Goal: Task Accomplishment & Management: Complete application form

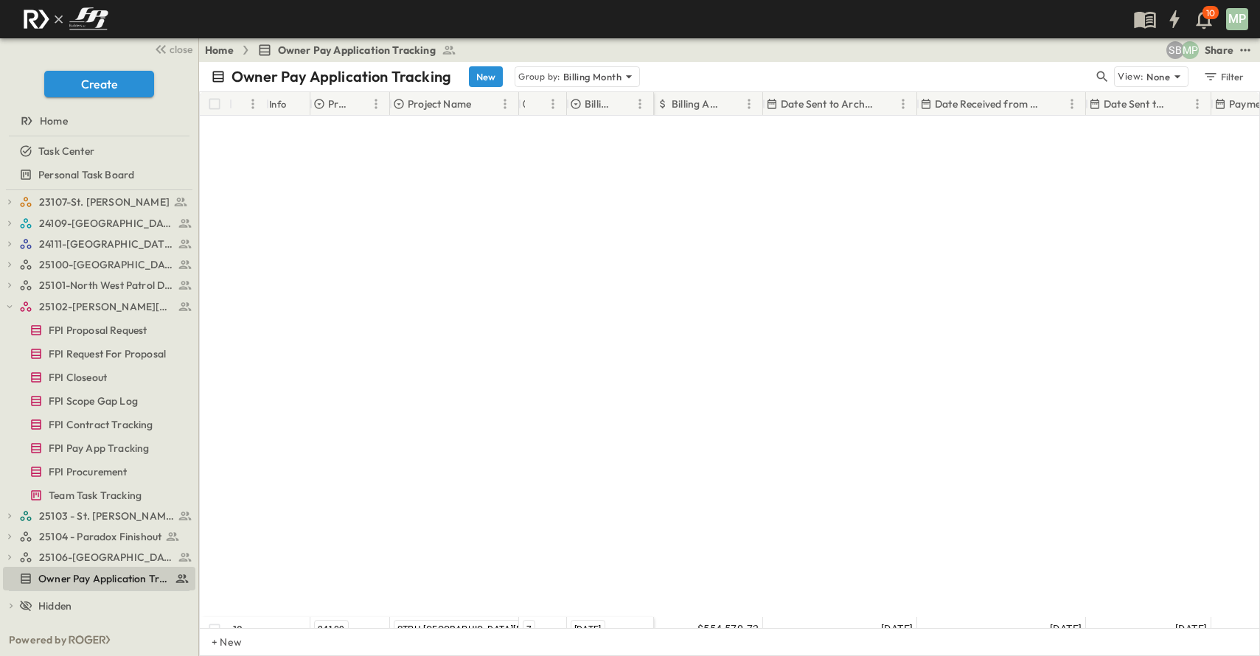
scroll to position [575, 0]
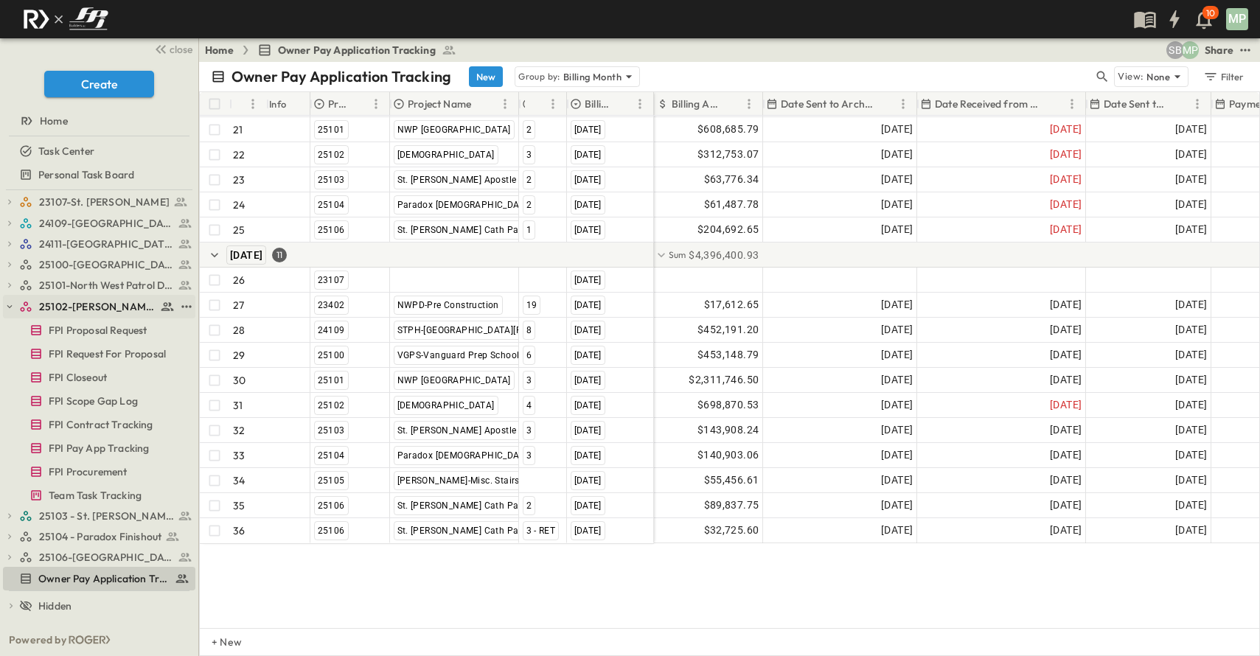
click at [10, 301] on button "button" at bounding box center [9, 306] width 13 height 13
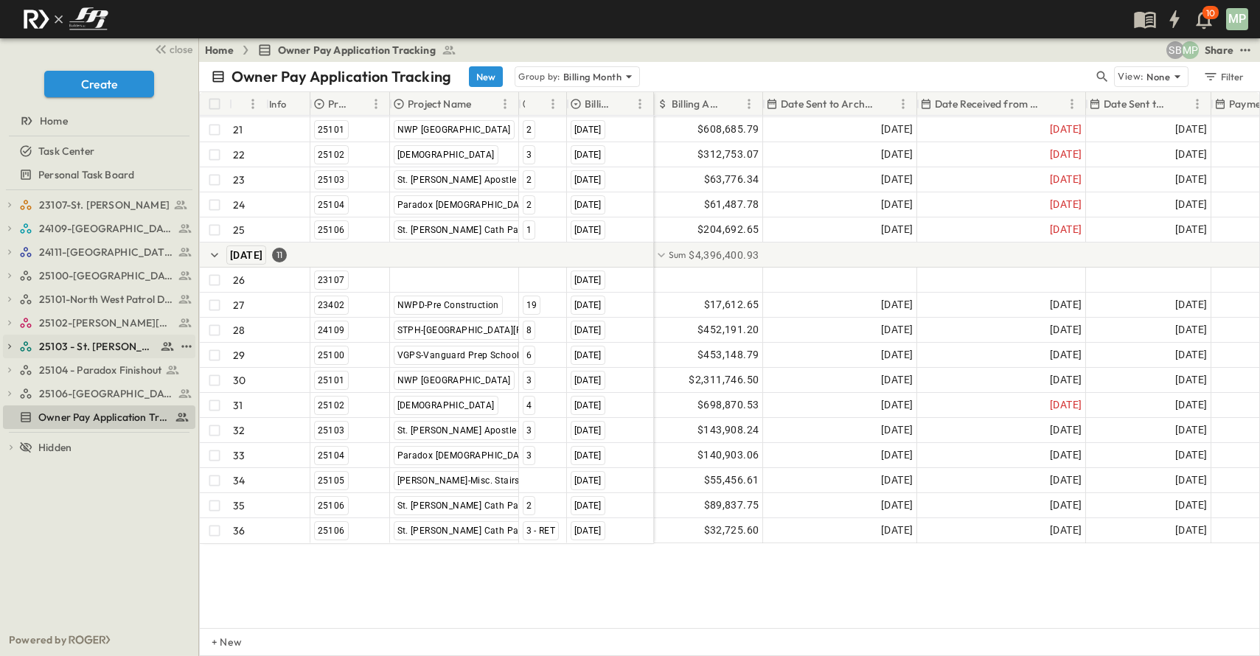
click at [77, 339] on span "25103 - St. [PERSON_NAME] Phase 2" at bounding box center [97, 346] width 117 height 15
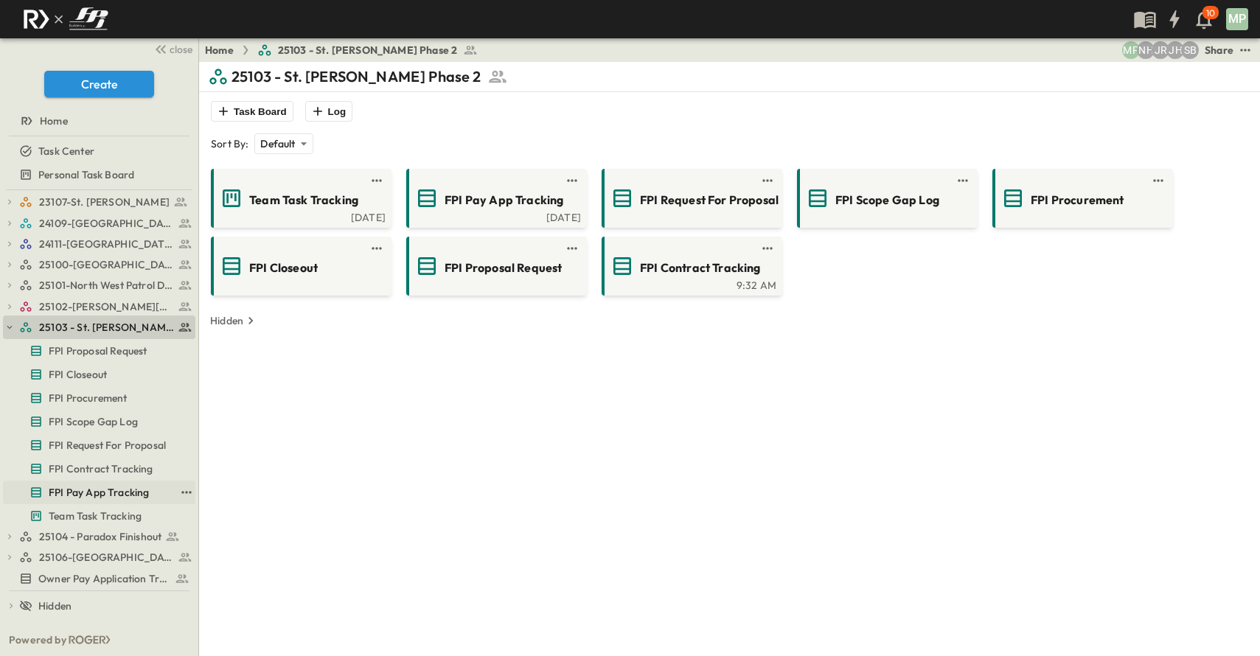
click at [110, 488] on span "FPI Pay App Tracking" at bounding box center [99, 492] width 100 height 15
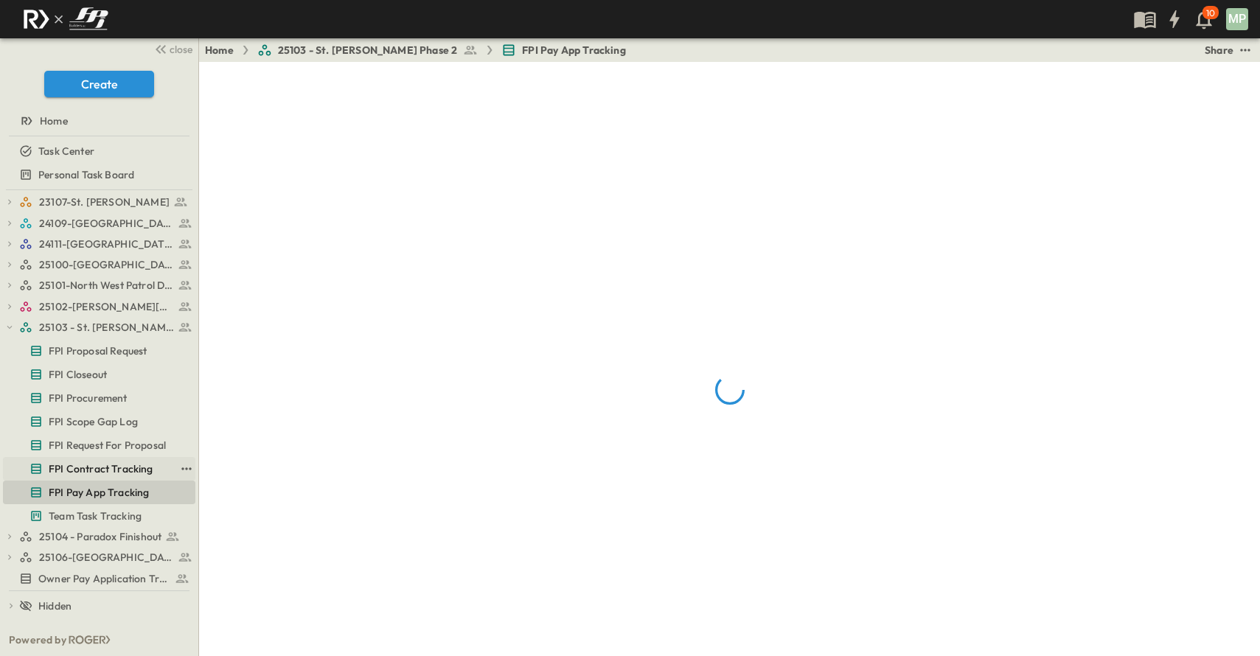
click at [121, 468] on span "FPI Contract Tracking" at bounding box center [101, 469] width 105 height 15
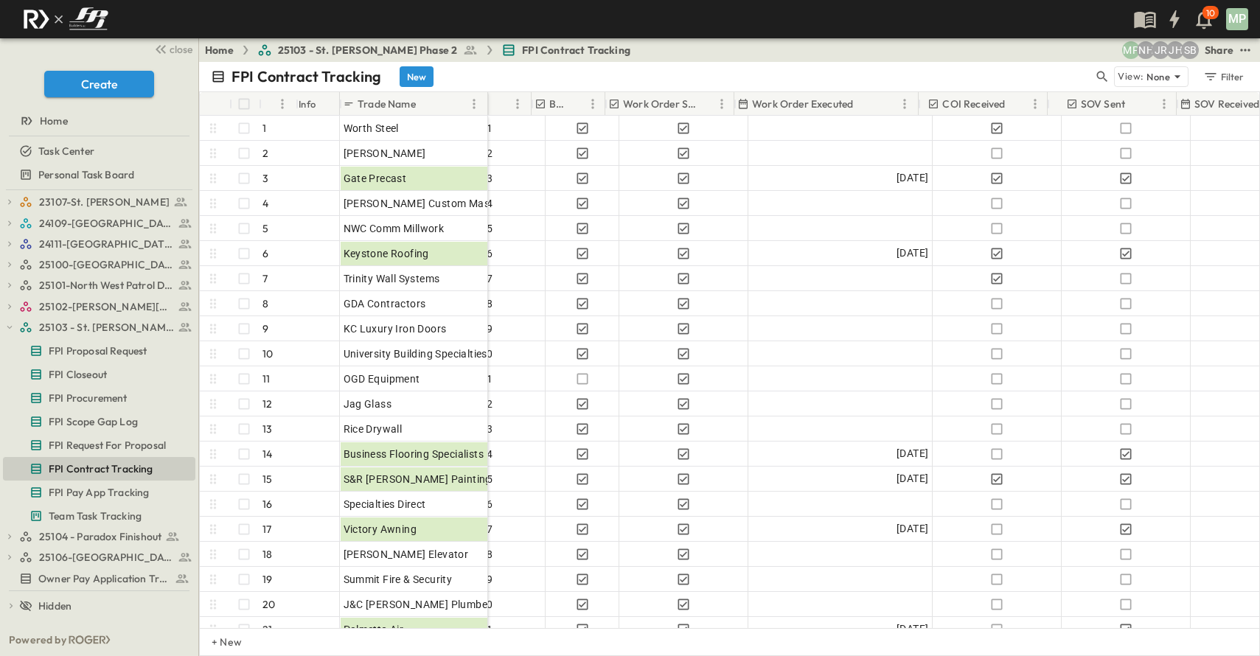
scroll to position [0, 451]
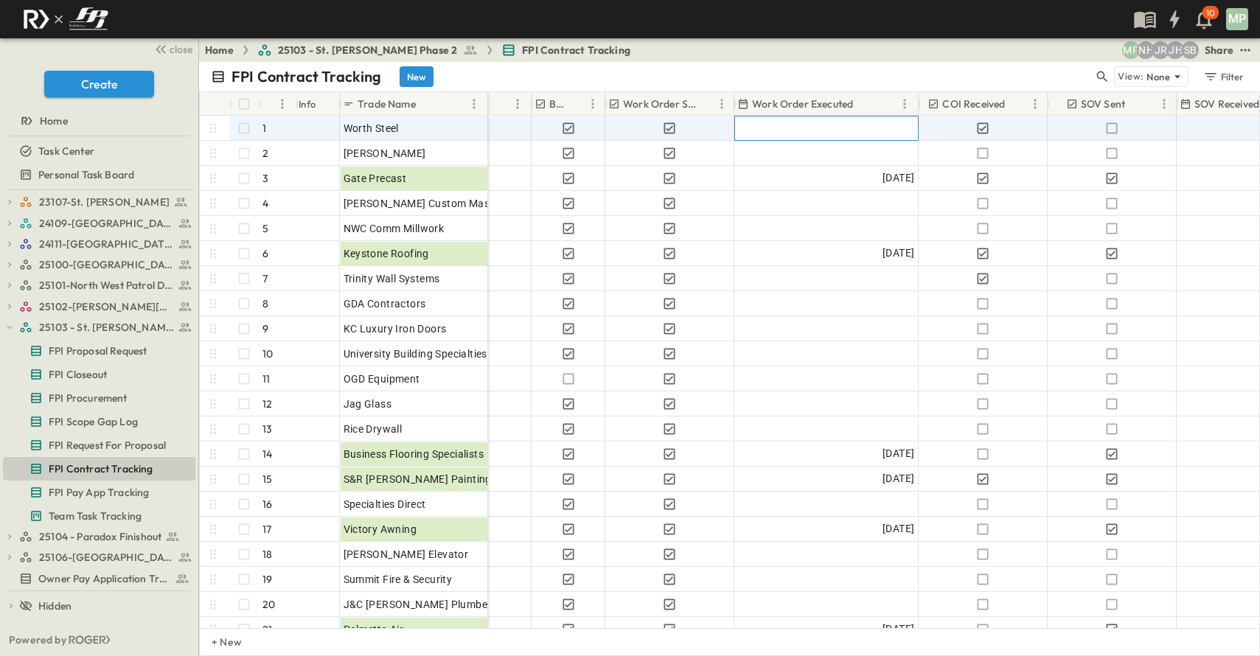
click at [859, 131] on div at bounding box center [826, 128] width 183 height 24
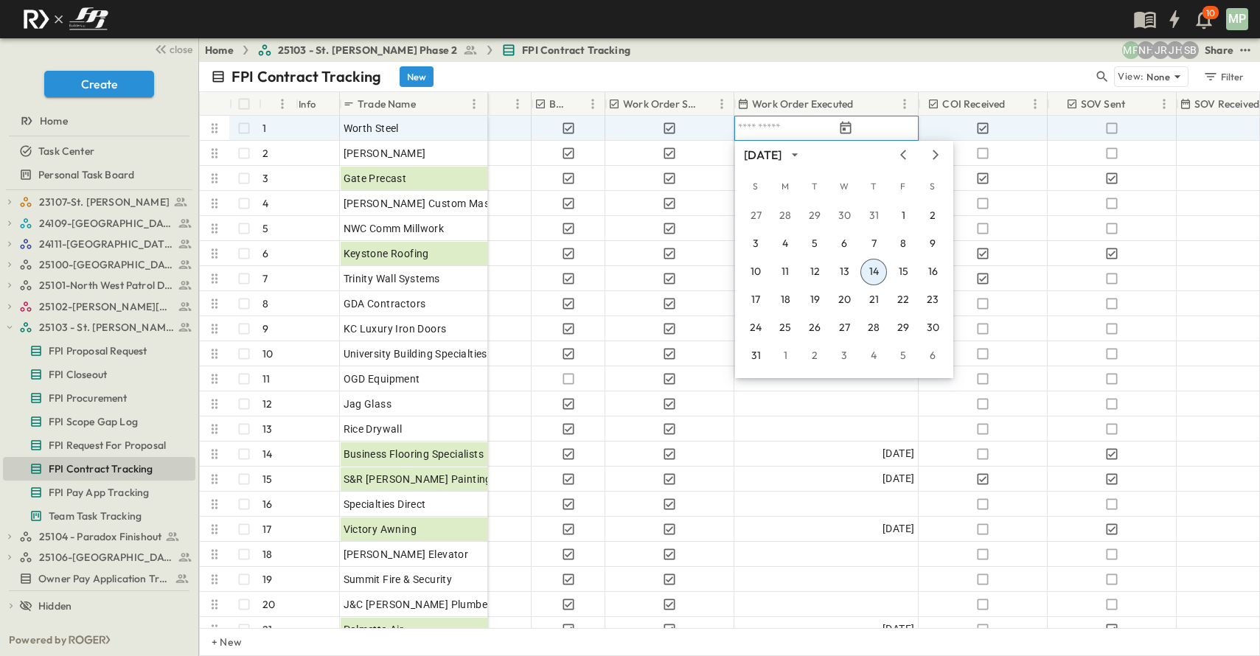
click at [860, 127] on div at bounding box center [797, 128] width 125 height 18
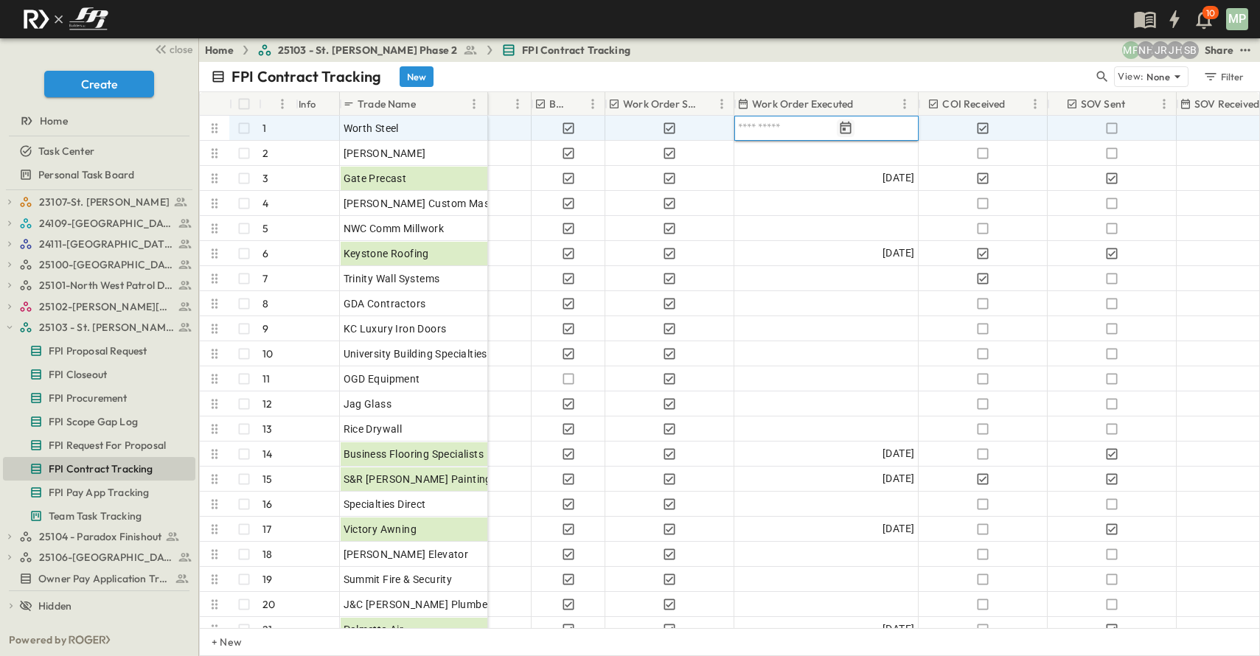
click at [853, 127] on icon "Tracking Date Menu" at bounding box center [845, 128] width 15 height 15
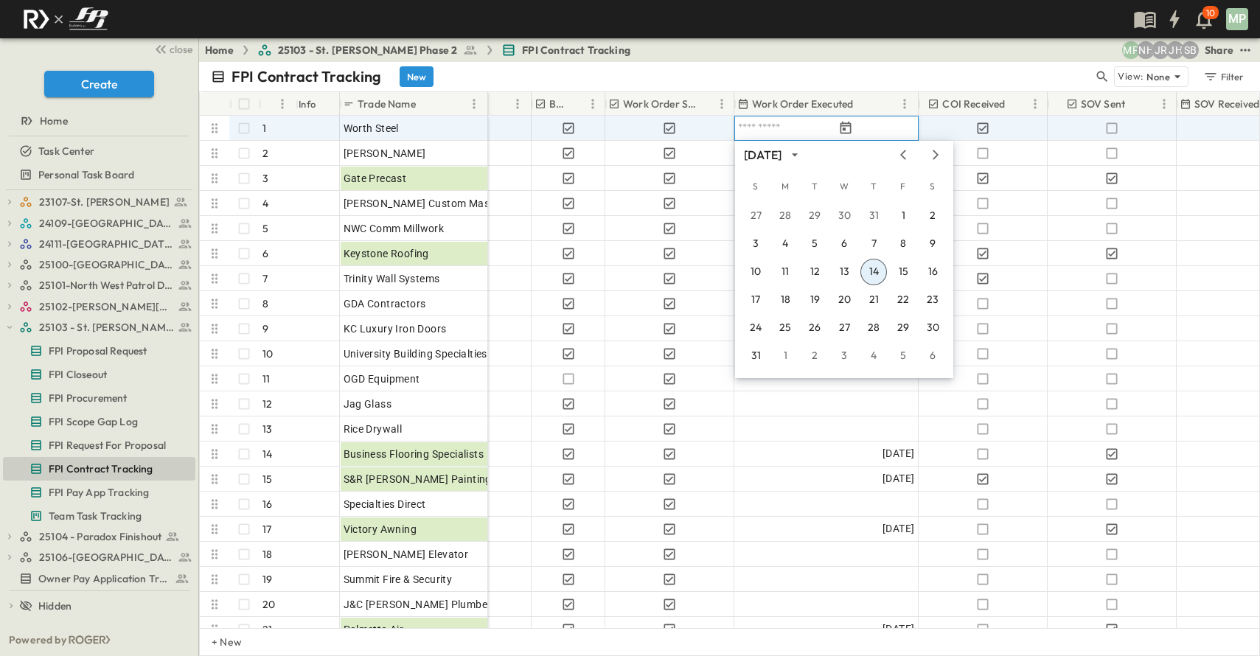
click at [872, 271] on button "14" at bounding box center [873, 272] width 27 height 27
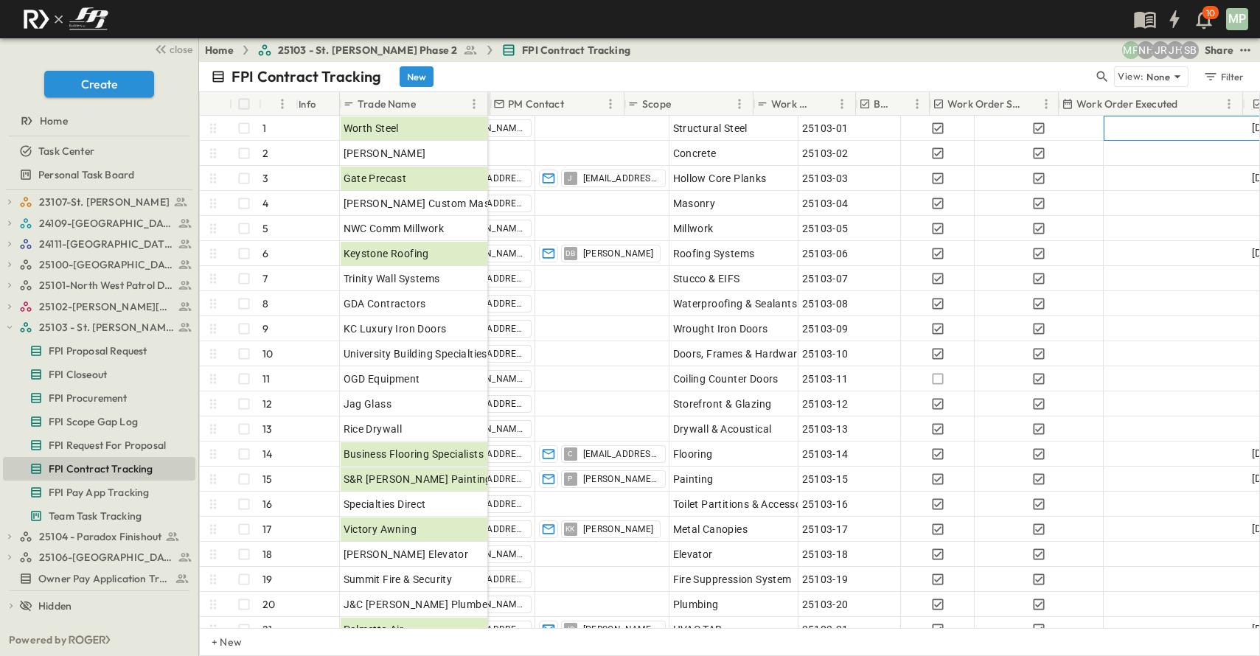
scroll to position [0, 0]
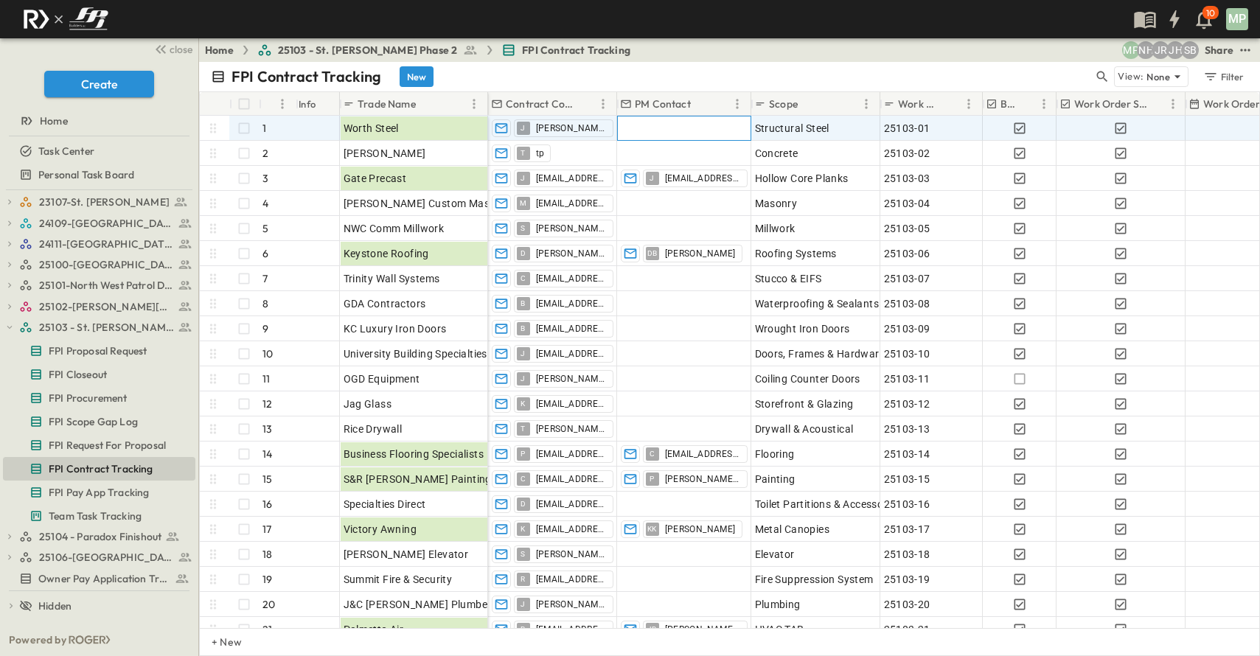
click at [652, 124] on div at bounding box center [684, 128] width 133 height 24
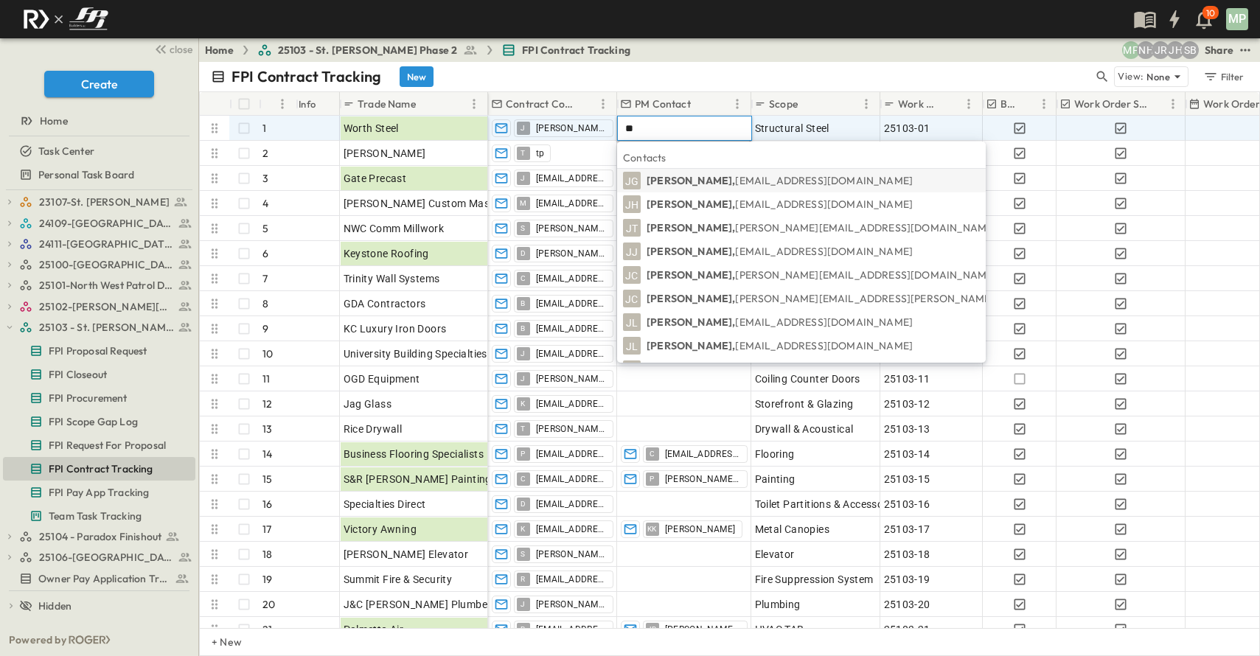
type input "*"
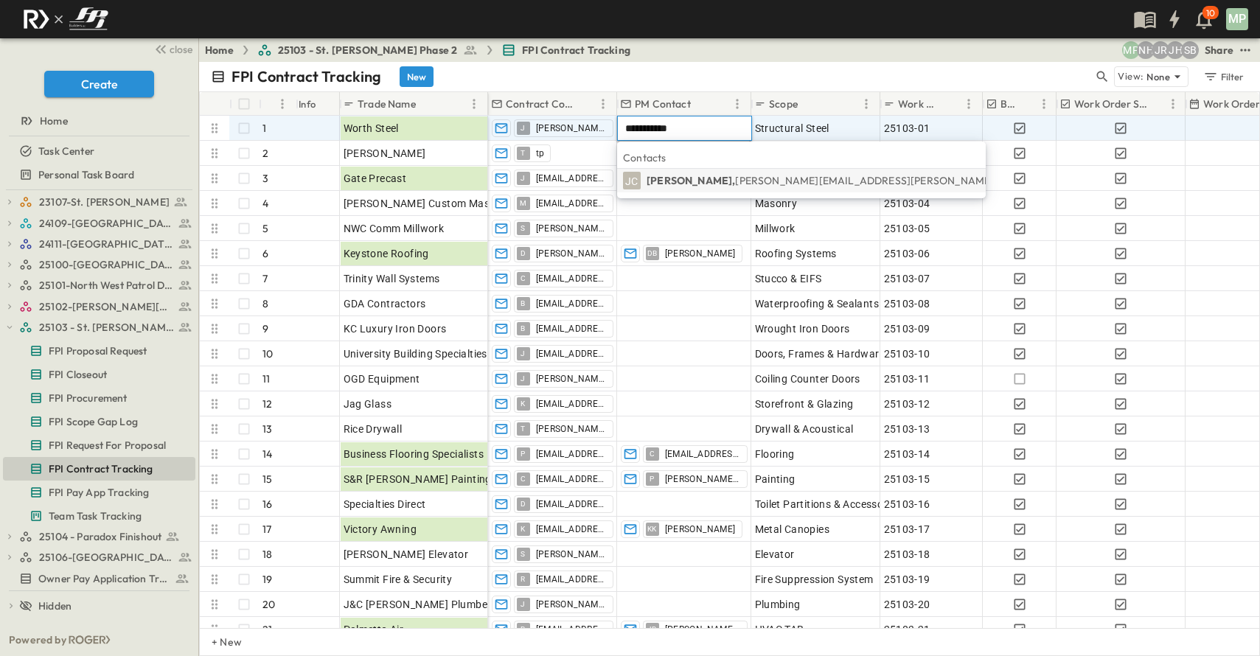
type input "**********"
click at [737, 177] on span "[PERSON_NAME][EMAIL_ADDRESS][PERSON_NAME][DOMAIN_NAME]" at bounding box center [907, 180] width 344 height 13
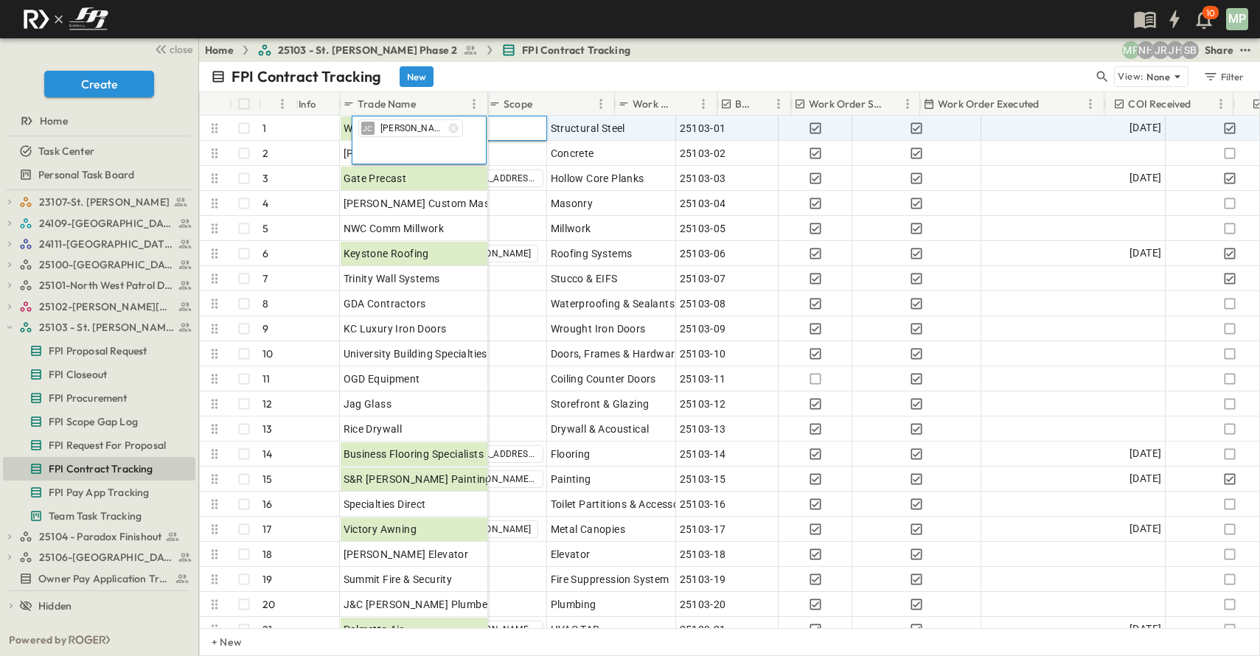
scroll to position [0, 273]
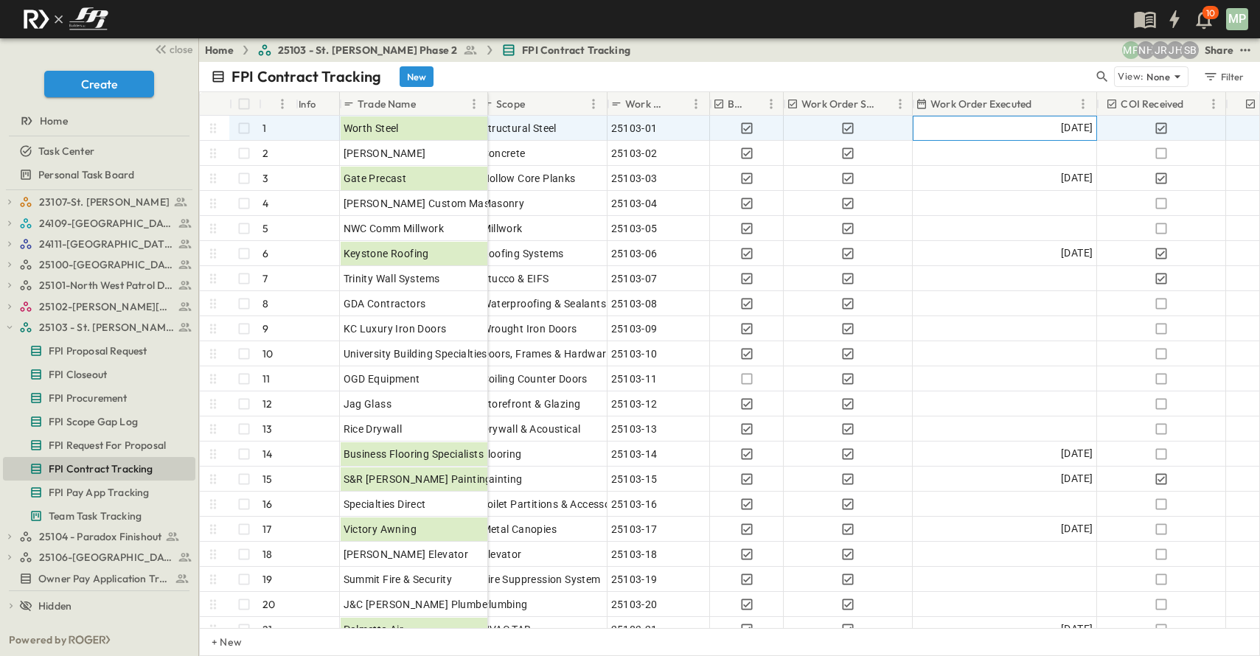
click at [1003, 136] on div "[DATE]" at bounding box center [1004, 128] width 183 height 24
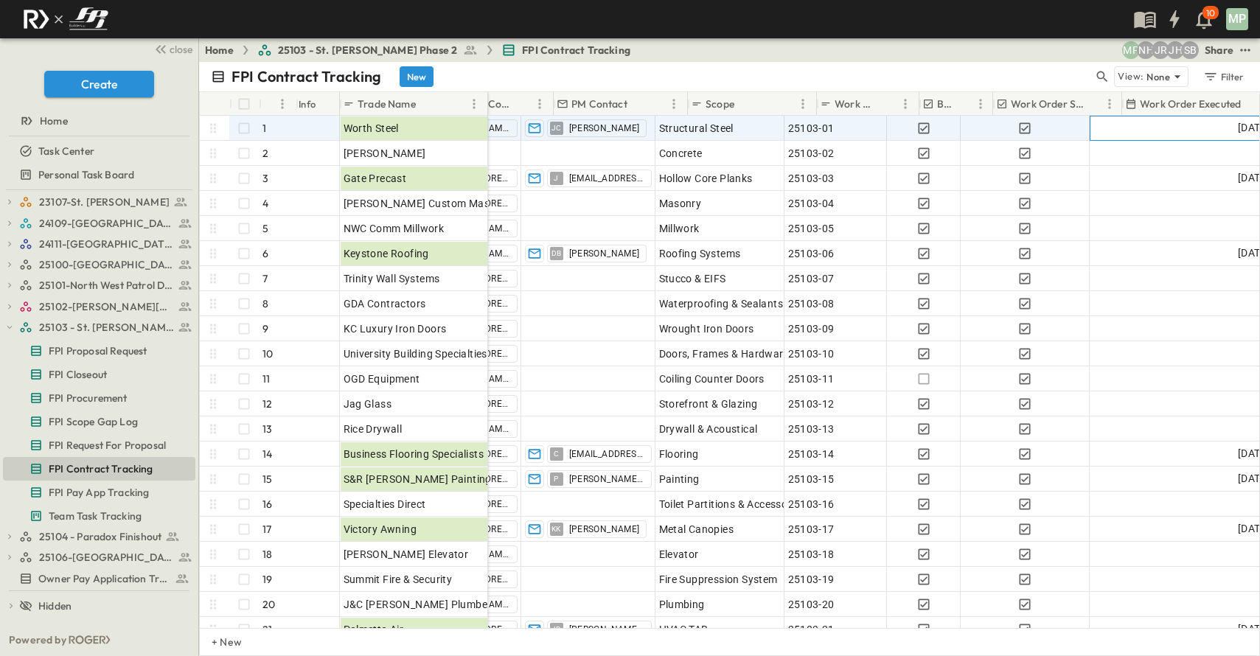
scroll to position [0, 0]
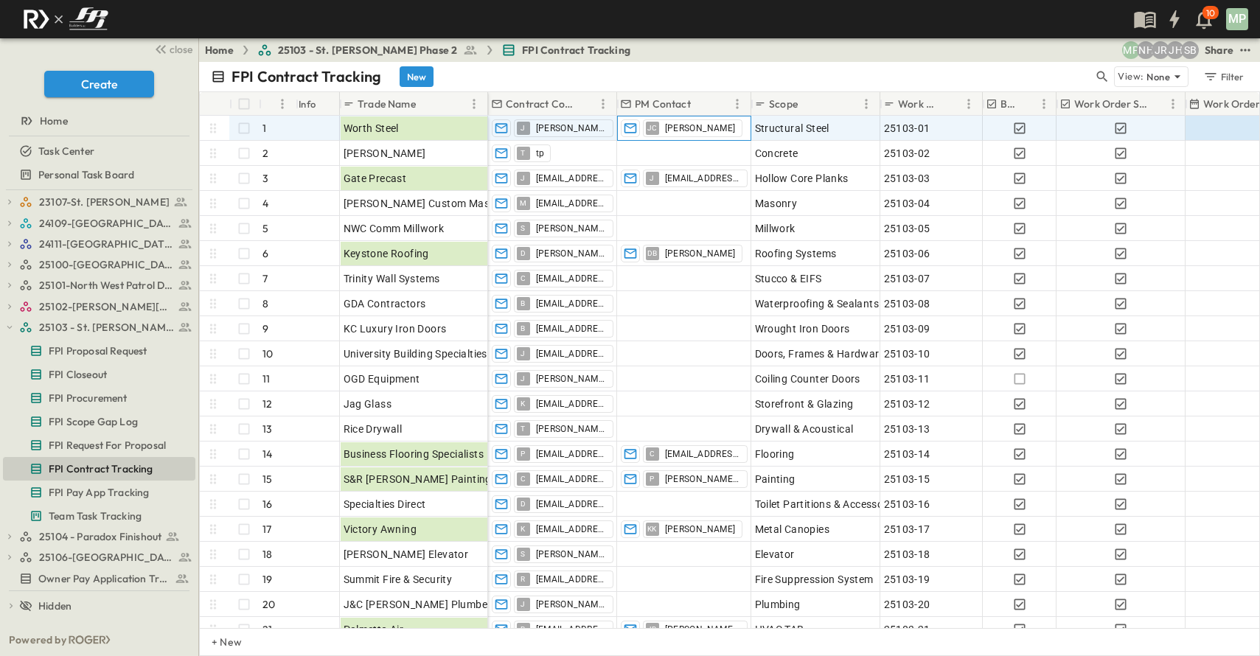
click at [693, 128] on span "[PERSON_NAME]" at bounding box center [700, 128] width 71 height 12
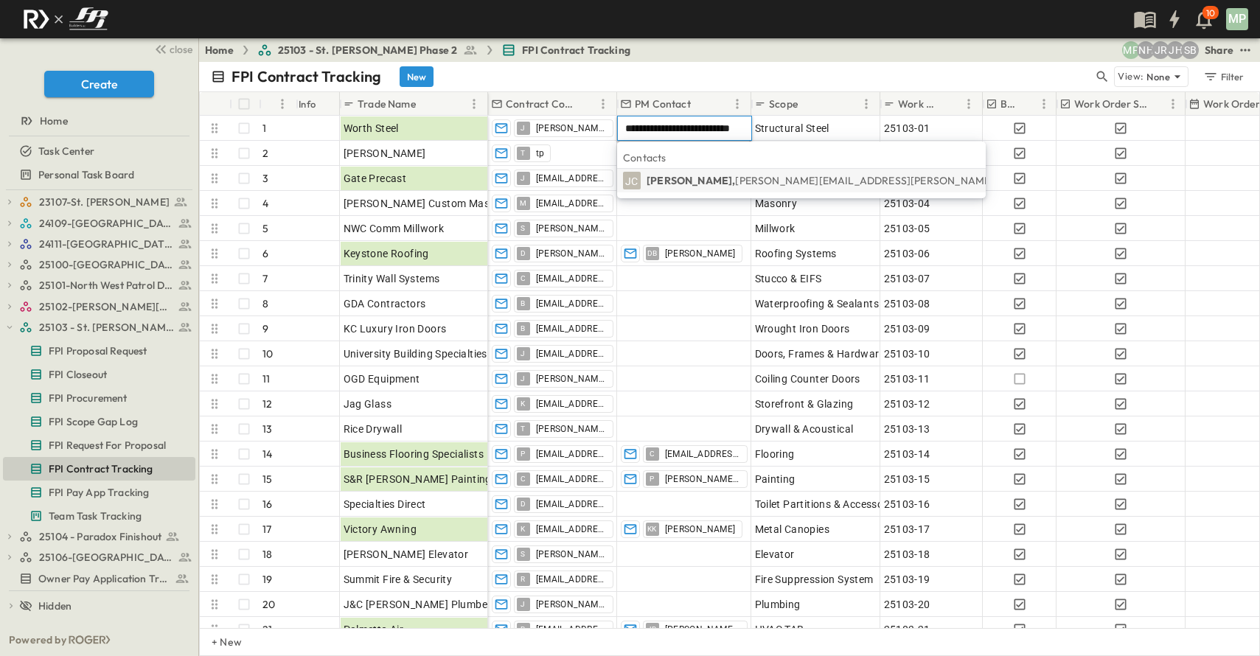
type input "**********"
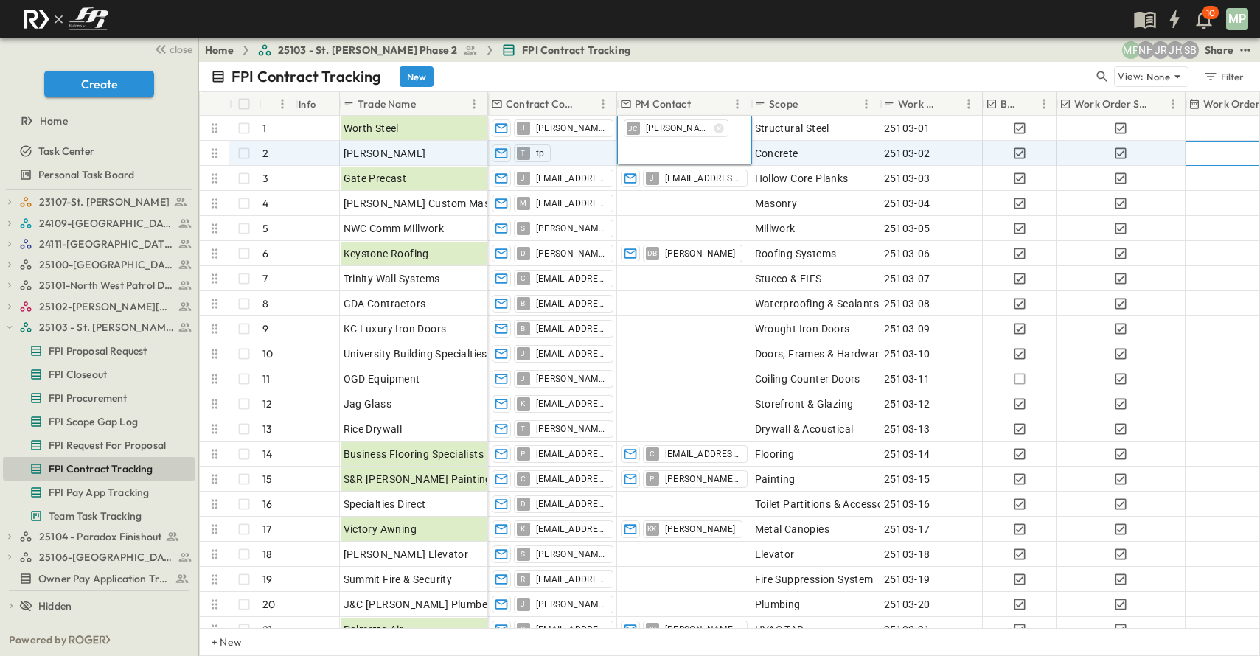
click at [1208, 150] on div at bounding box center [1277, 154] width 183 height 24
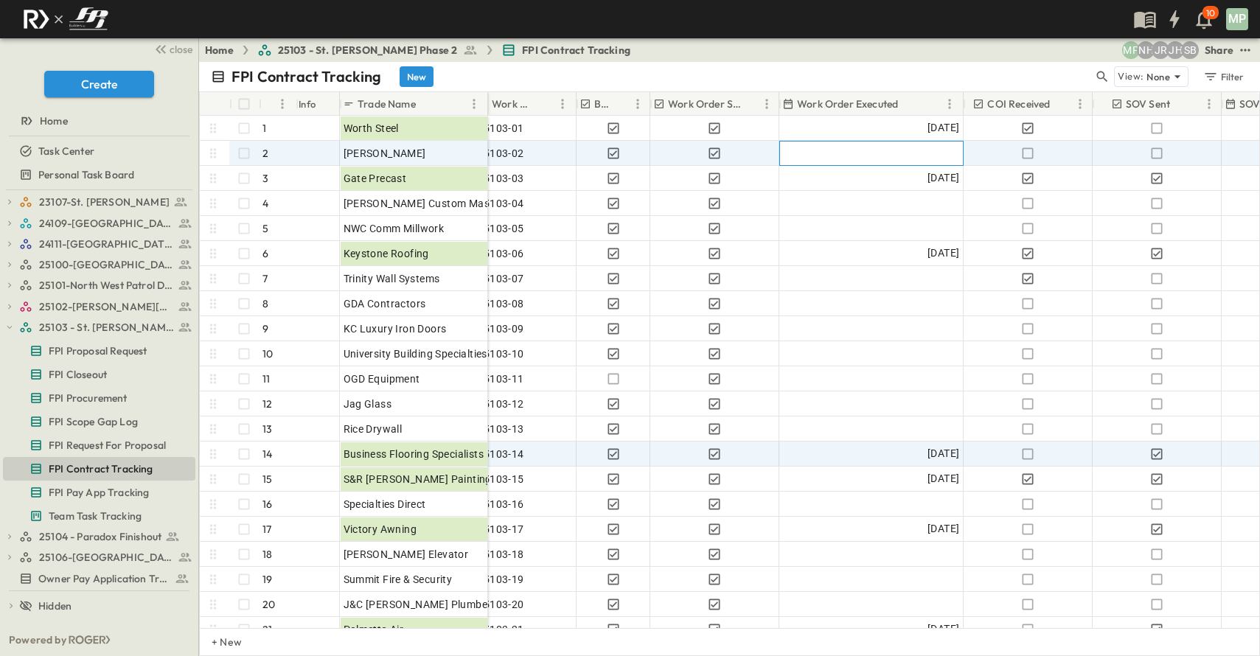
scroll to position [0, 408]
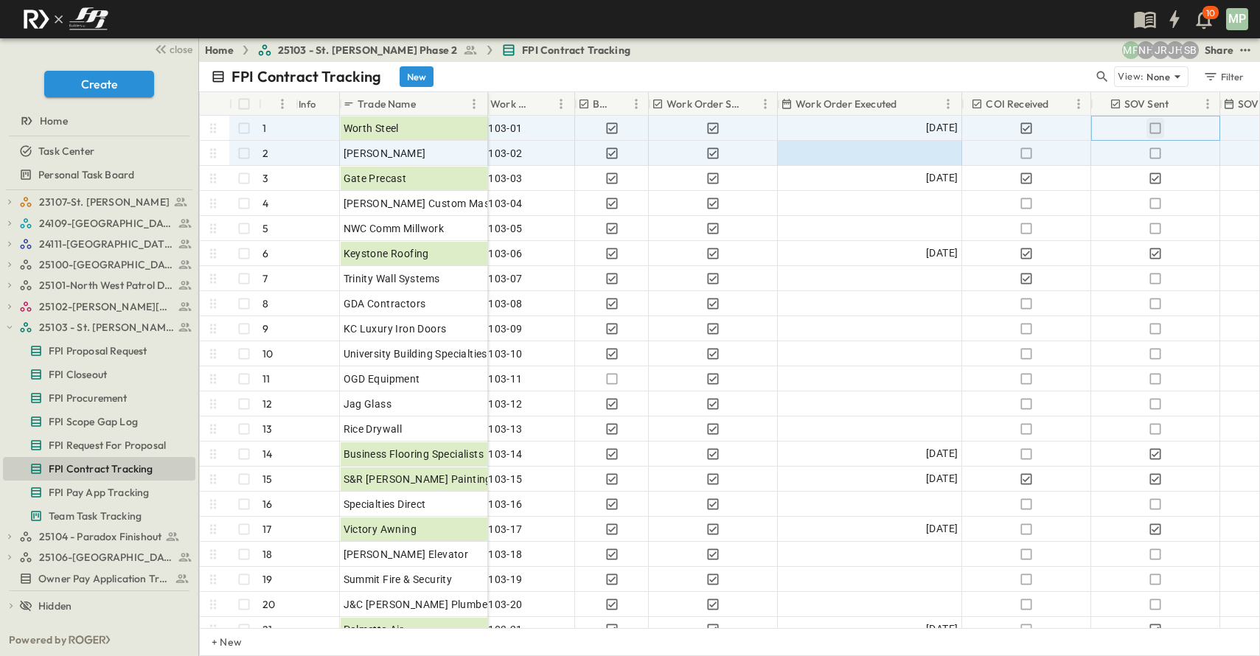
click at [1156, 128] on icon "button" at bounding box center [1155, 128] width 15 height 15
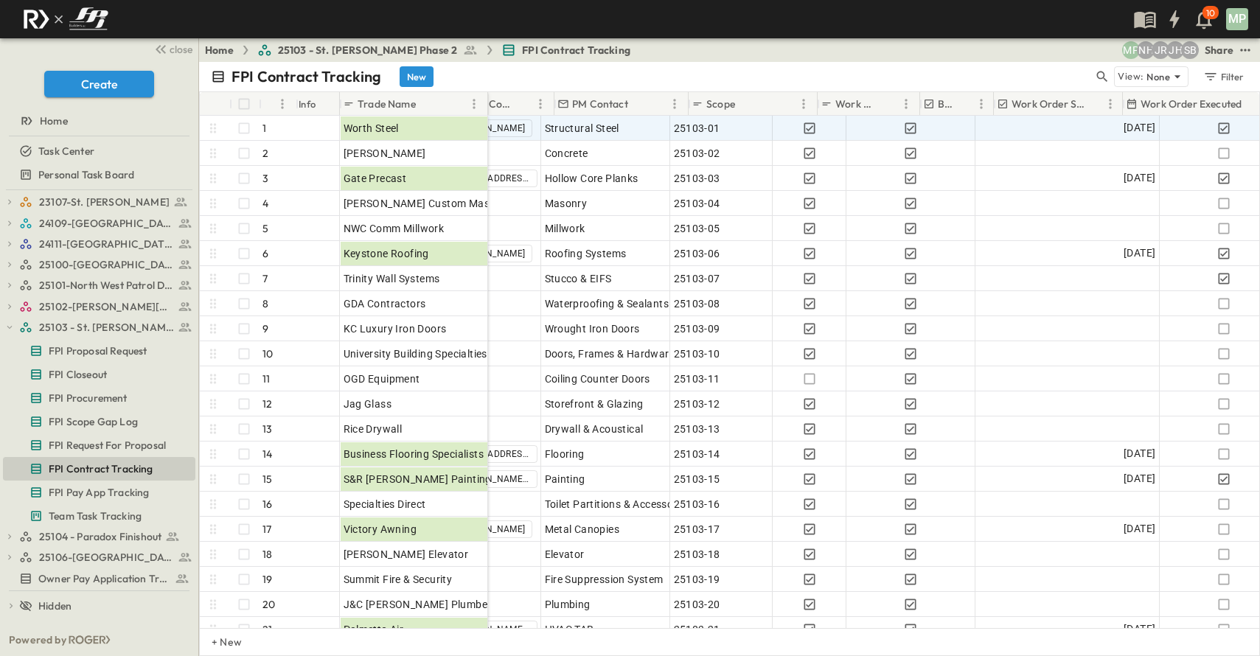
scroll to position [0, 0]
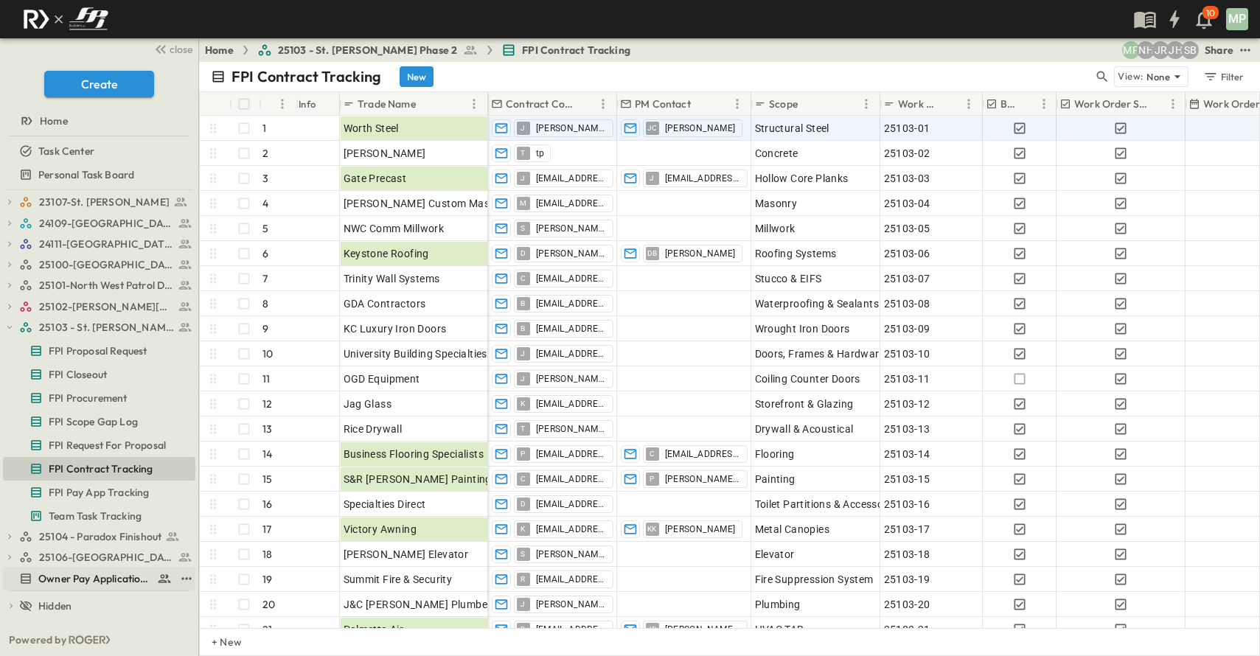
click at [93, 572] on span "Owner Pay Application Tracking" at bounding box center [94, 578] width 113 height 15
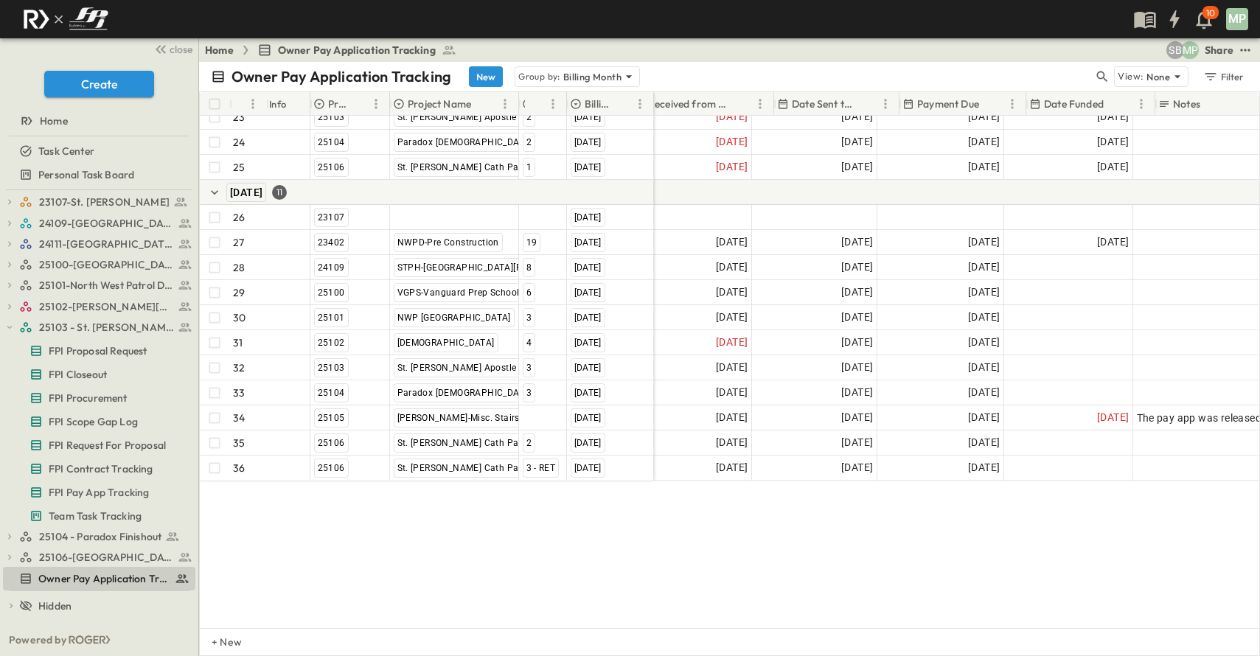
scroll to position [649, 349]
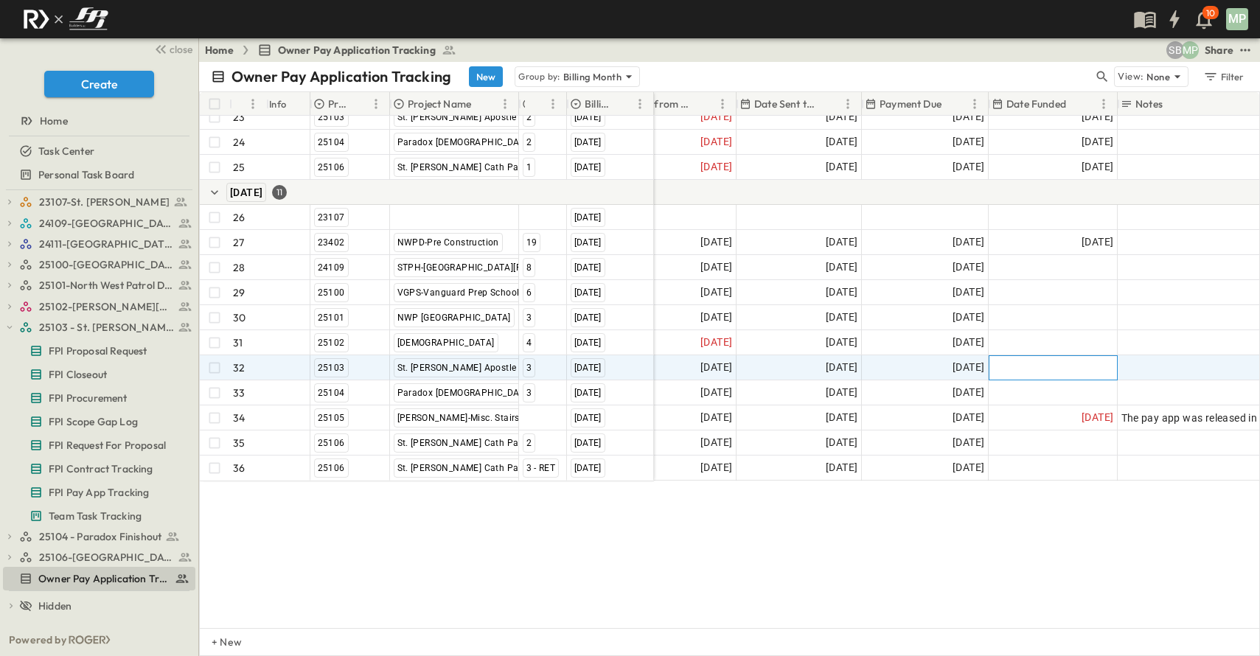
click at [1067, 359] on div at bounding box center [1053, 368] width 128 height 24
click at [1101, 361] on icon "Tracking Date Menu" at bounding box center [1100, 368] width 15 height 15
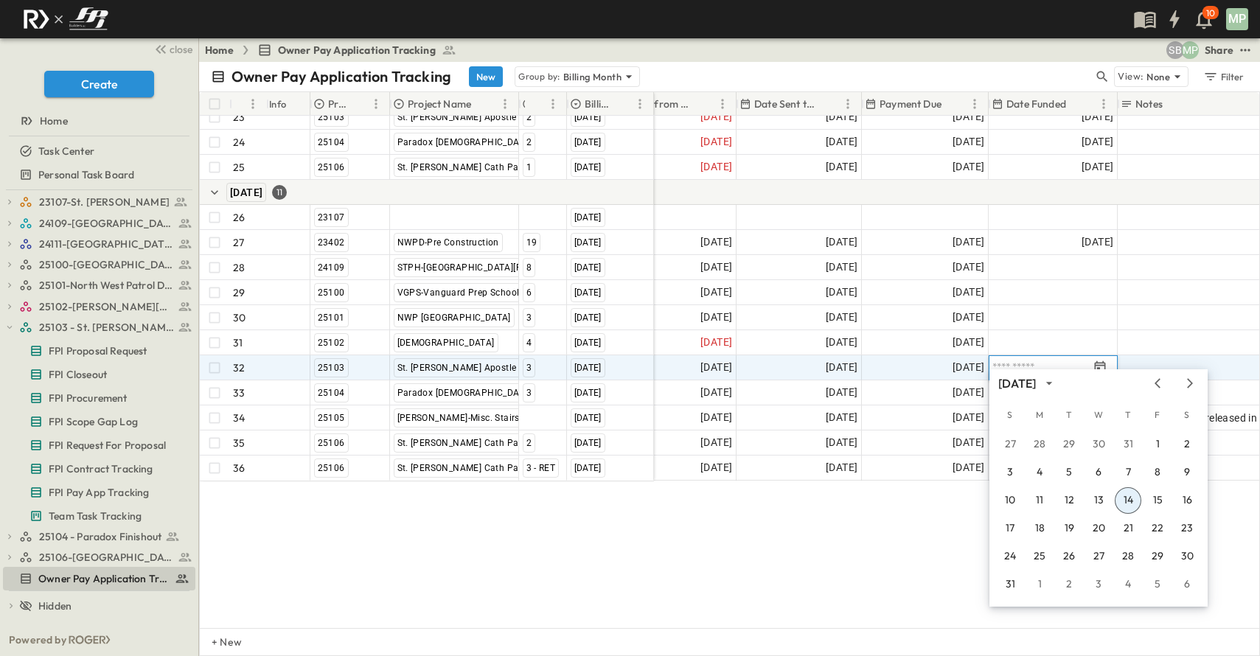
click at [1125, 499] on button "14" at bounding box center [1128, 500] width 27 height 27
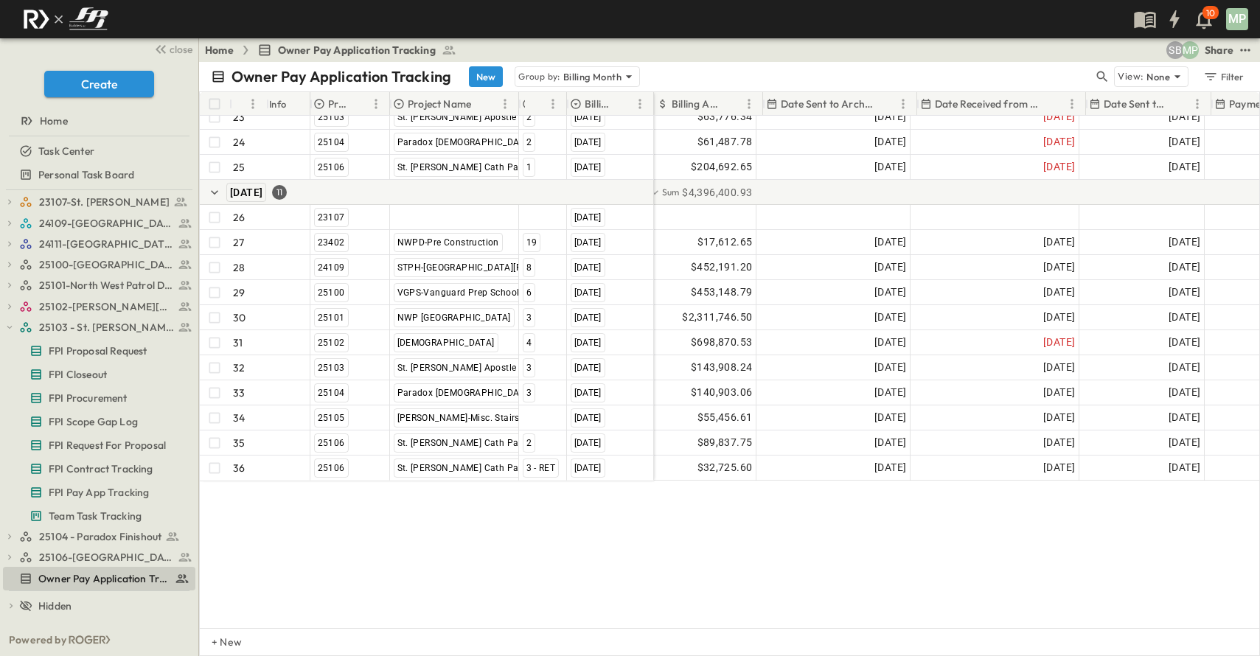
scroll to position [649, 0]
click at [546, 528] on div "[GEOGRAPHIC_DATA] [DATE] 22 [GEOGRAPHIC_DATA] [DATE] 23 25103 [GEOGRAPHIC_DATA]…" at bounding box center [729, 372] width 1059 height 512
click at [772, 570] on div "[GEOGRAPHIC_DATA] [DATE] 22 [GEOGRAPHIC_DATA] [DATE] 23 25103 [GEOGRAPHIC_DATA]…" at bounding box center [729, 372] width 1059 height 512
